Goal: Find specific page/section: Find specific page/section

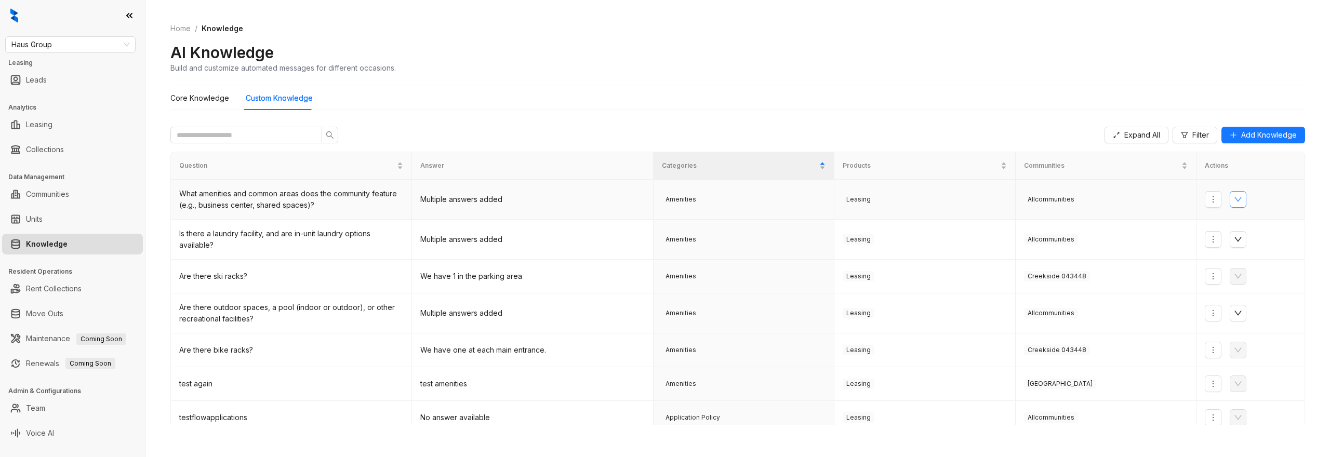
click at [1237, 192] on button "button" at bounding box center [1238, 199] width 17 height 17
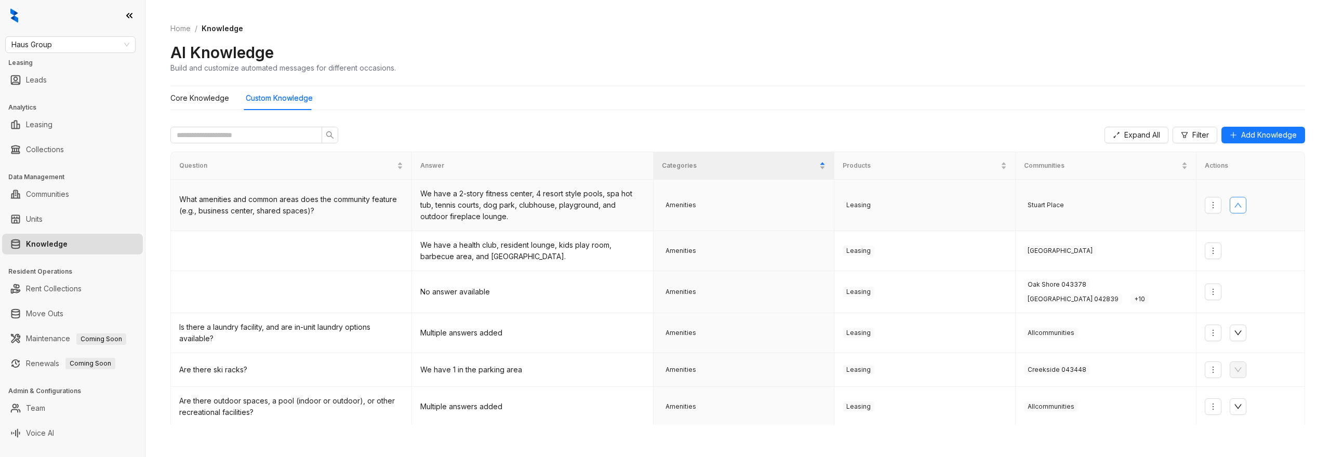
click at [1239, 206] on icon "up" at bounding box center [1238, 205] width 8 height 8
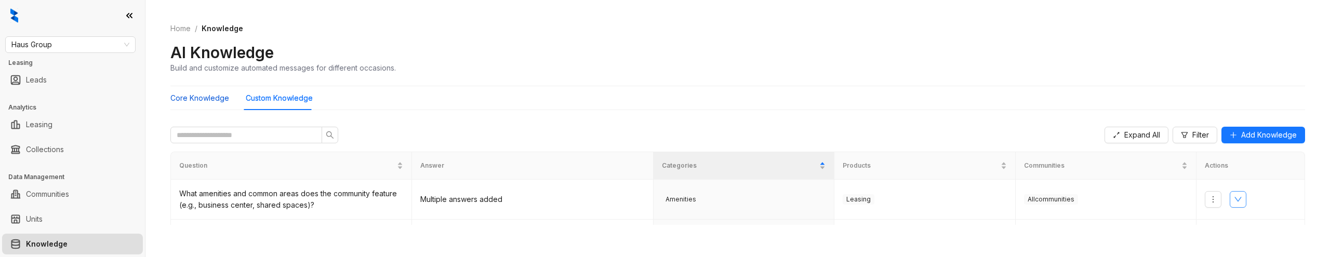
click at [204, 102] on Knowledge "Core Knowledge" at bounding box center [199, 97] width 59 height 11
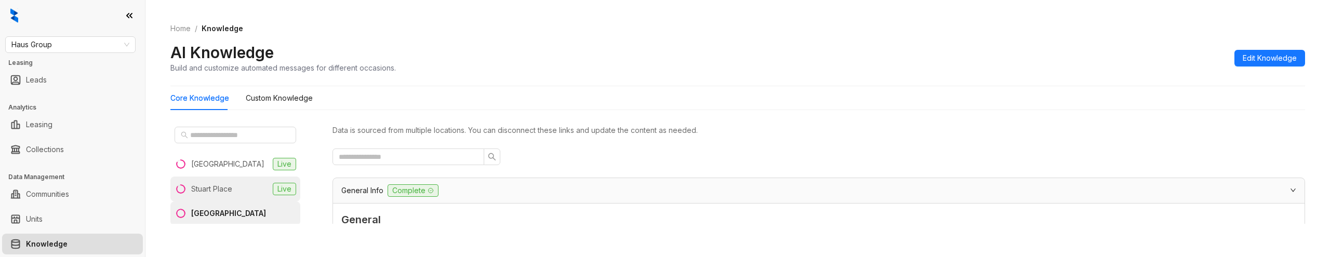
click at [216, 187] on div "Stuart Place" at bounding box center [211, 188] width 41 height 11
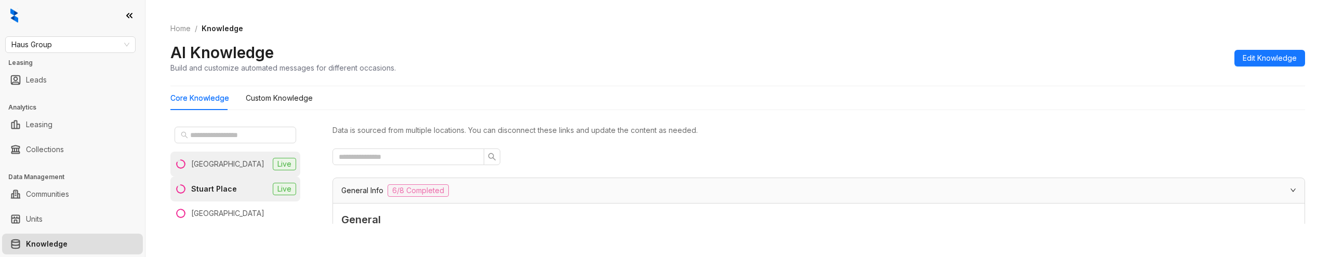
click at [235, 165] on li "Casa West Live" at bounding box center [235, 164] width 130 height 25
click at [289, 93] on Knowledge "Custom Knowledge" at bounding box center [279, 97] width 67 height 11
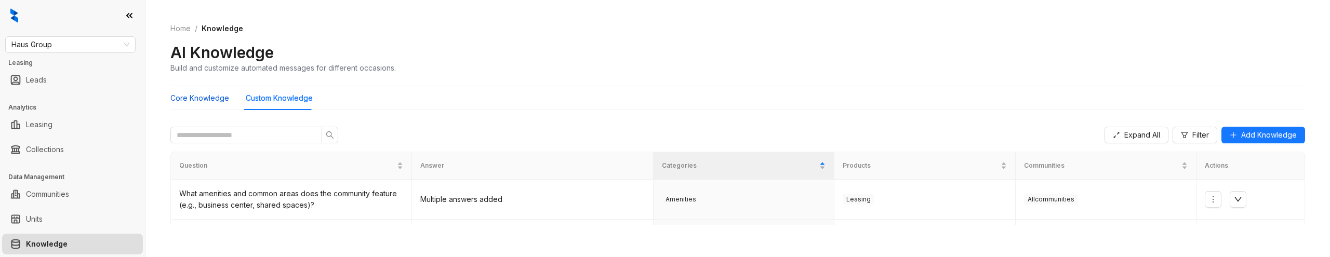
click at [198, 95] on Knowledge "Core Knowledge" at bounding box center [199, 97] width 59 height 11
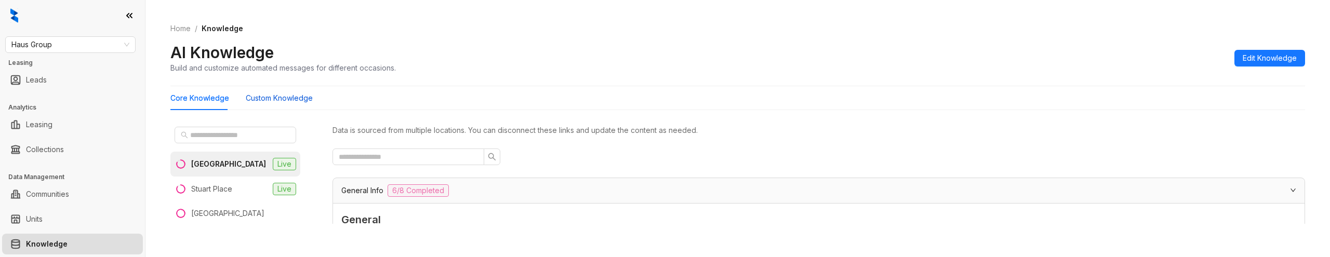
click at [260, 101] on Knowledge "Custom Knowledge" at bounding box center [279, 97] width 67 height 11
